Goal: Register for event/course

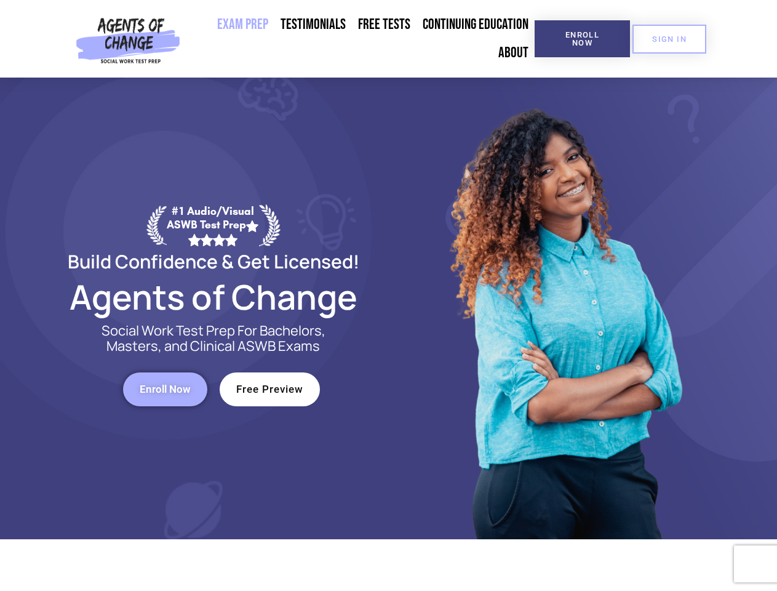
click at [389, 295] on div at bounding box center [564, 308] width 351 height 461
click at [582, 39] on span "Enroll Now" at bounding box center [582, 39] width 56 height 16
click at [669, 39] on span "SIGN IN" at bounding box center [669, 39] width 34 height 8
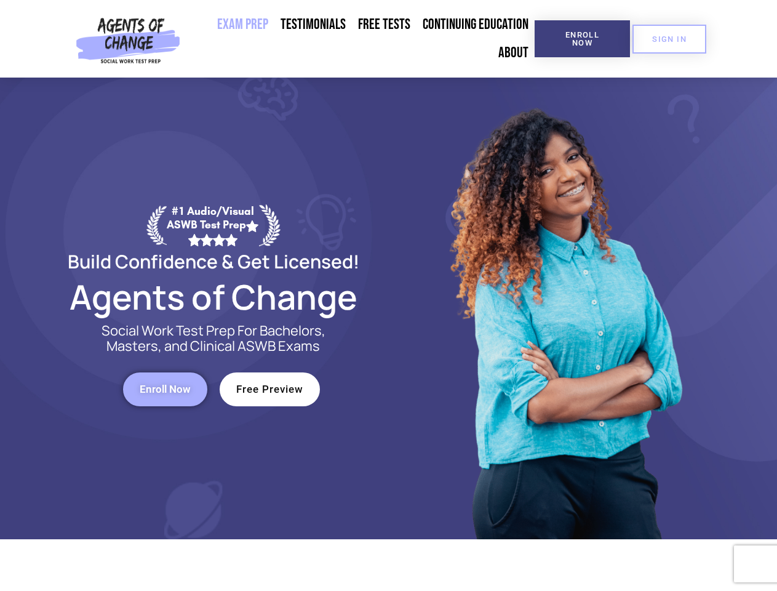
click at [165, 389] on span "Enroll Now" at bounding box center [165, 389] width 51 height 10
click at [269, 389] on span "Free Preview" at bounding box center [269, 389] width 67 height 10
